Goal: Task Accomplishment & Management: Manage account settings

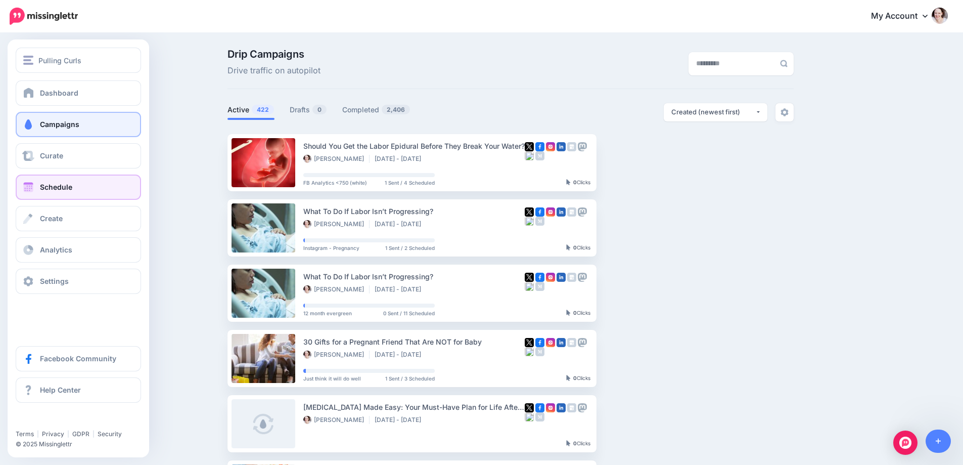
click at [29, 194] on link "Schedule" at bounding box center [78, 186] width 125 height 25
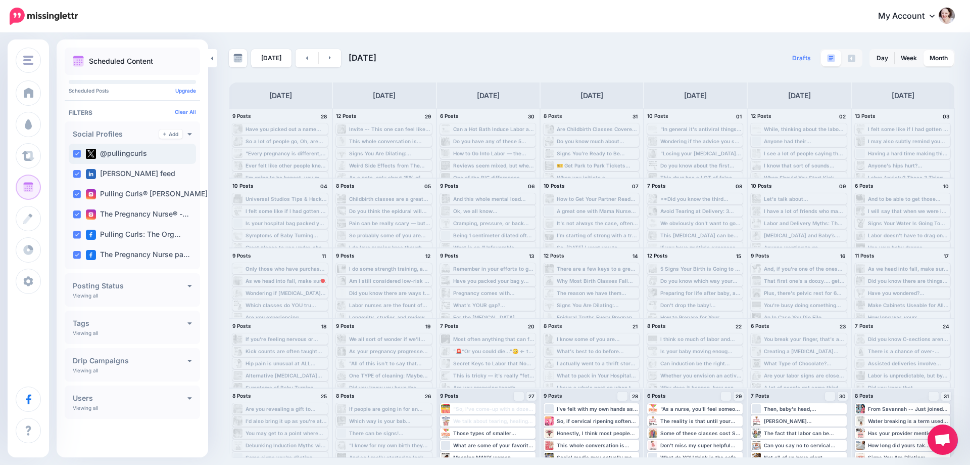
click at [74, 152] on ins at bounding box center [77, 154] width 8 height 8
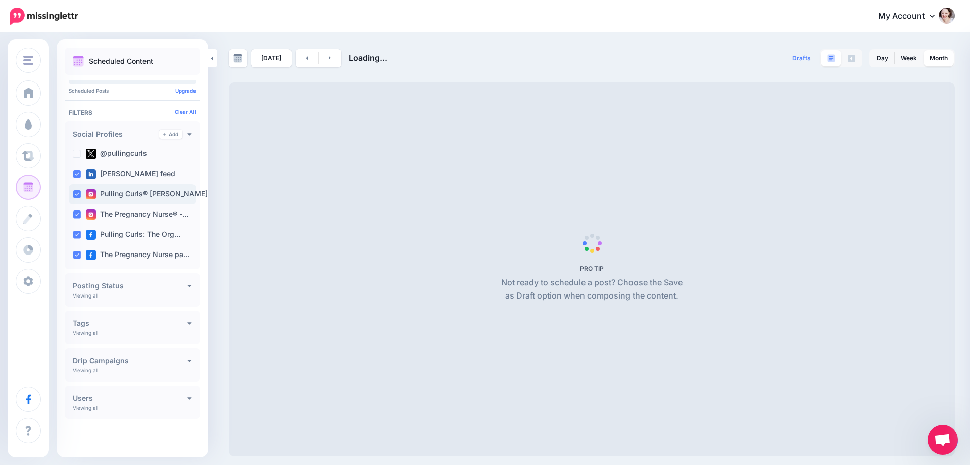
drag, startPoint x: 76, startPoint y: 174, endPoint x: 73, endPoint y: 185, distance: 10.9
click at [76, 175] on ins at bounding box center [77, 174] width 8 height 8
click at [71, 198] on div "Pulling Curls® [PERSON_NAME] …" at bounding box center [132, 194] width 127 height 20
drag, startPoint x: 76, startPoint y: 211, endPoint x: 76, endPoint y: 239, distance: 28.3
click at [76, 213] on ins at bounding box center [77, 214] width 8 height 8
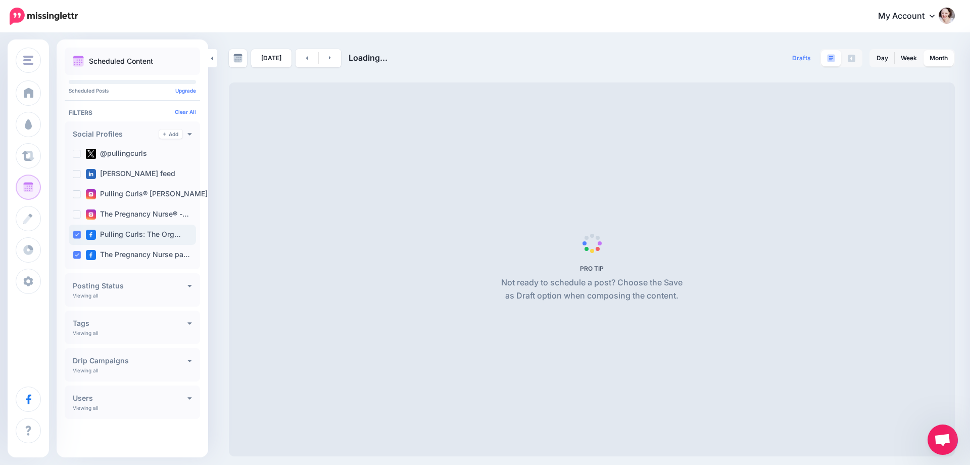
click at [78, 232] on ins at bounding box center [77, 234] width 8 height 8
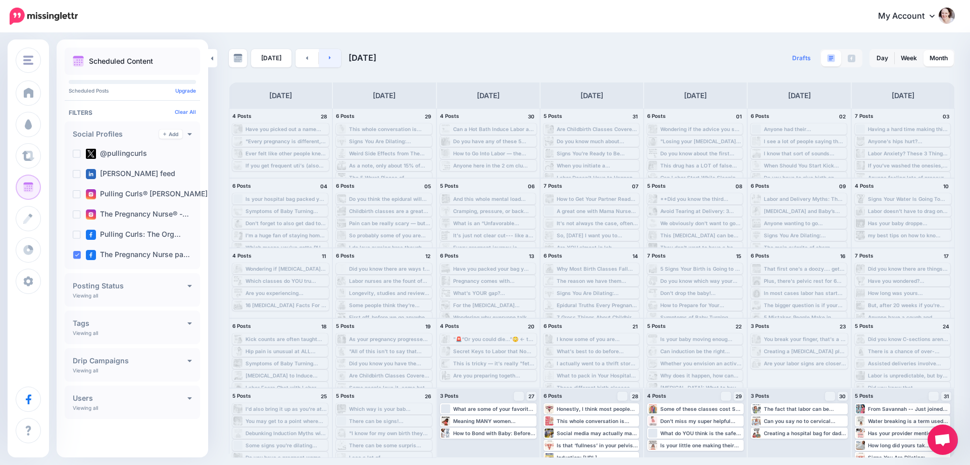
click at [329, 57] on icon at bounding box center [330, 58] width 3 height 6
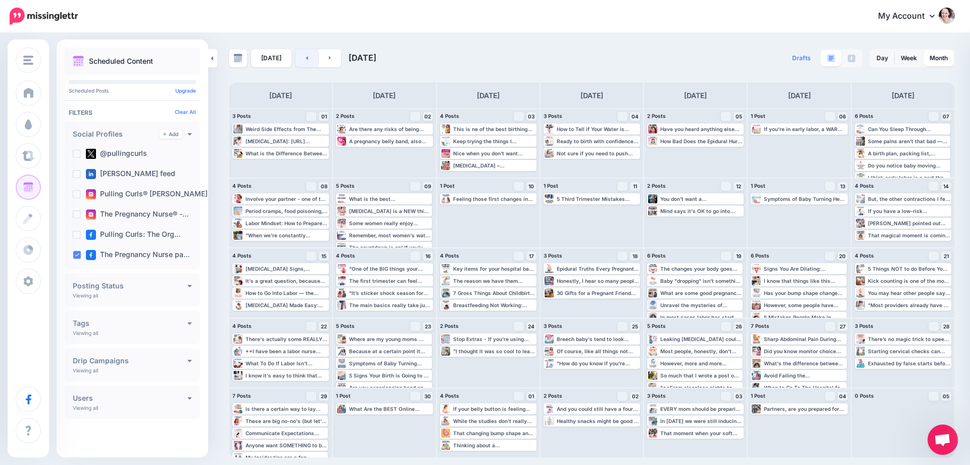
click at [297, 60] on link at bounding box center [307, 58] width 23 height 18
